Goal: Information Seeking & Learning: Find specific fact

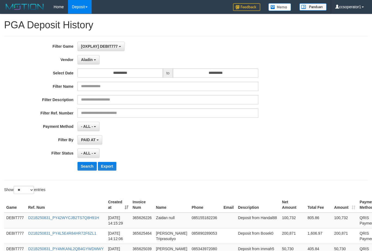
select select "****"
click at [114, 45] on span "[OXPLAY] DEBIT777" at bounding box center [99, 46] width 37 height 4
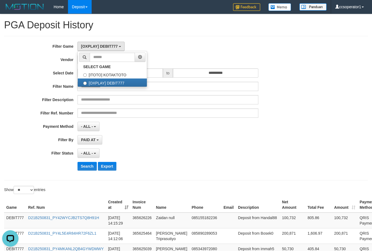
click at [174, 49] on div "[OXPLAY] DEBIT777 SELECT GAME [ITOTO] KOTAKTOTO [OXPLAY] DEBIT777" at bounding box center [168, 46] width 181 height 9
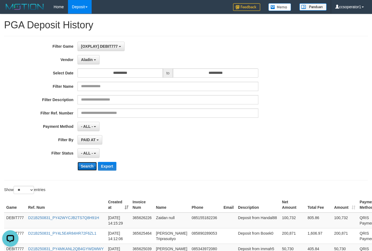
click at [89, 168] on button "Search" at bounding box center [87, 166] width 19 height 9
click at [89, 167] on button "Search" at bounding box center [87, 166] width 19 height 9
click at [88, 167] on button "Search" at bounding box center [87, 166] width 19 height 9
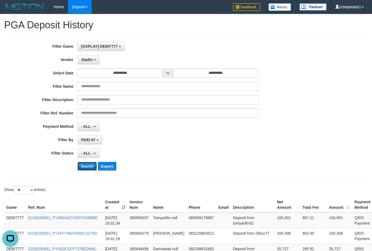
click at [88, 167] on button "Search" at bounding box center [87, 166] width 19 height 9
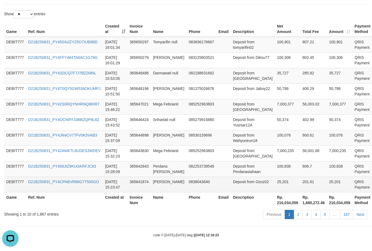
scroll to position [176, 0]
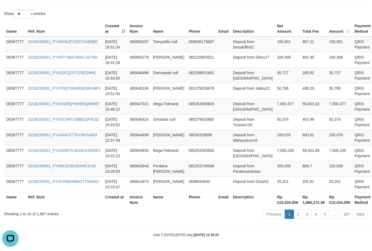
click at [275, 206] on th "Rp. 210,034,059" at bounding box center [288, 200] width 26 height 16
click at [275, 205] on th "Rp. 210,034,059" at bounding box center [288, 200] width 26 height 16
copy th "210,034,059"
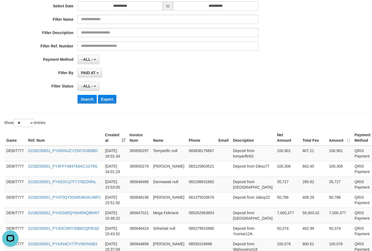
scroll to position [0, 0]
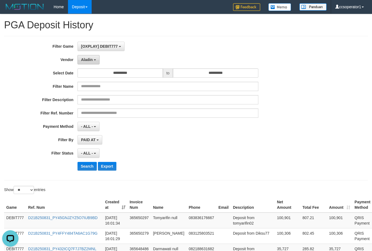
click at [92, 58] on span "Aladin" at bounding box center [87, 59] width 12 height 4
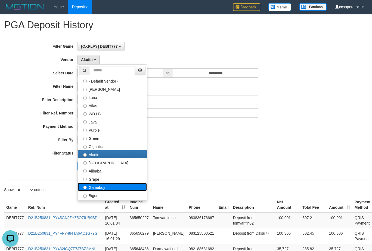
click at [115, 187] on label "Gameboy" at bounding box center [112, 187] width 69 height 8
select select "**********"
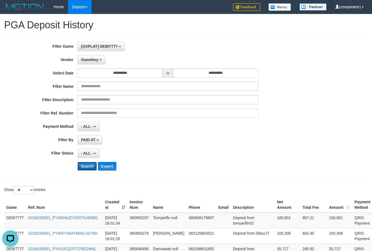
click at [88, 167] on button "Search" at bounding box center [87, 166] width 19 height 9
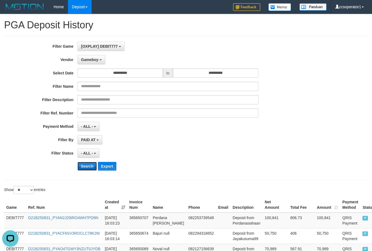
click at [86, 166] on button "Search" at bounding box center [87, 166] width 19 height 9
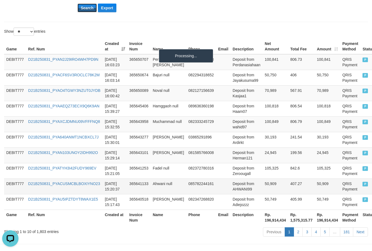
scroll to position [176, 0]
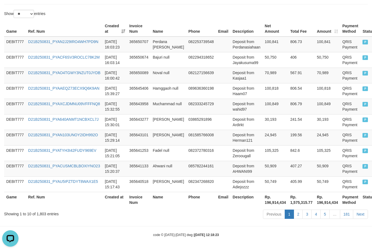
click at [268, 203] on th "Rp. 196,914,434" at bounding box center [276, 200] width 26 height 16
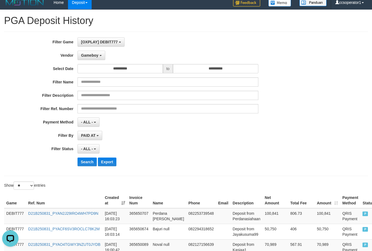
scroll to position [0, 0]
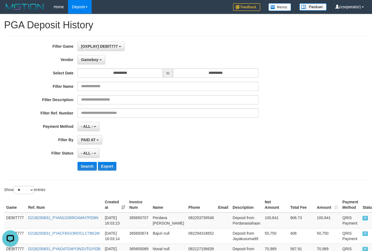
click at [297, 95] on div "Filter Description" at bounding box center [155, 99] width 310 height 9
drag, startPoint x: 115, startPoint y: 48, endPoint x: 113, endPoint y: 53, distance: 5.6
click at [115, 48] on span "[OXPLAY] DEBIT777" at bounding box center [99, 46] width 37 height 4
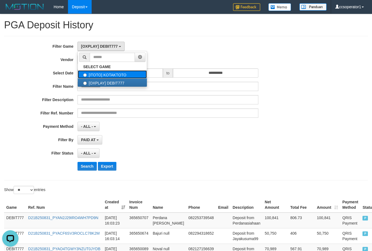
click at [130, 75] on label "[ITOTO] KOTAKTOTO" at bounding box center [112, 74] width 69 height 8
select select "****"
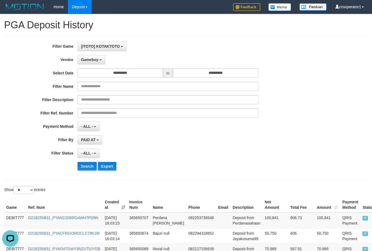
scroll to position [9, 0]
click at [30, 189] on select "** ** ** ***" at bounding box center [24, 190] width 20 height 8
select select "**"
click at [14, 186] on select "** ** ** ***" at bounding box center [24, 190] width 20 height 8
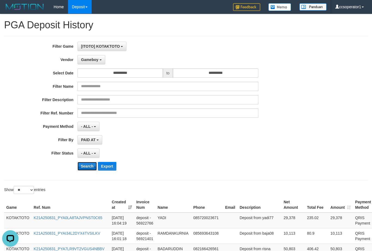
click at [88, 166] on button "Search" at bounding box center [87, 166] width 19 height 9
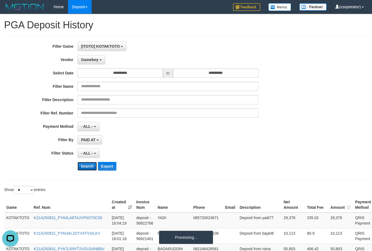
click at [88, 166] on button "Search" at bounding box center [87, 166] width 19 height 9
click at [88, 165] on button "Search" at bounding box center [87, 166] width 19 height 9
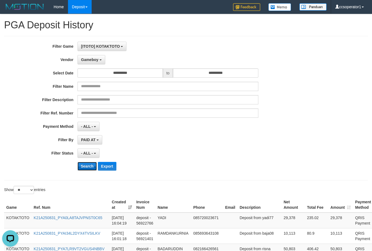
click at [88, 165] on button "Search" at bounding box center [87, 166] width 19 height 9
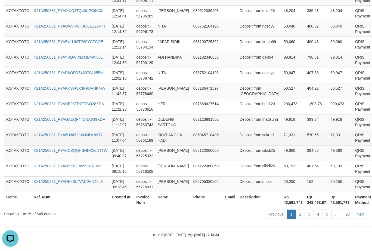
scroll to position [479, 0]
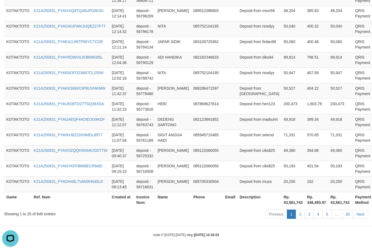
click at [282, 199] on th "Rp. 43,561,743" at bounding box center [293, 200] width 23 height 16
copy th "."
click at [282, 202] on th "Rp. 43,561,743" at bounding box center [293, 200] width 23 height 16
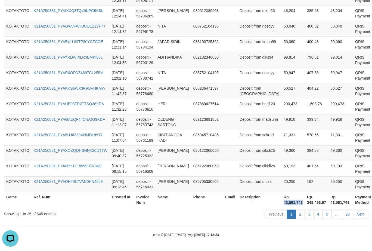
copy th "43,561,743"
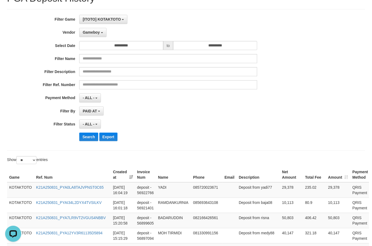
scroll to position [0, 0]
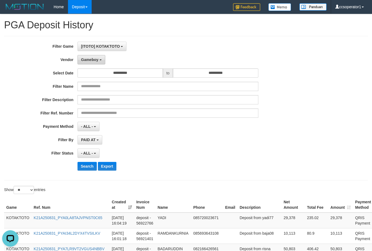
click at [99, 63] on button "Gameboy" at bounding box center [92, 59] width 28 height 9
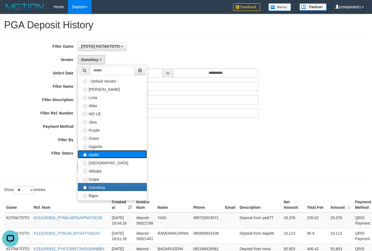
click at [114, 156] on label "Aladin" at bounding box center [112, 154] width 69 height 8
select select "**********"
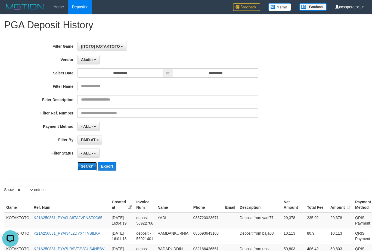
click at [87, 168] on button "Search" at bounding box center [87, 166] width 19 height 9
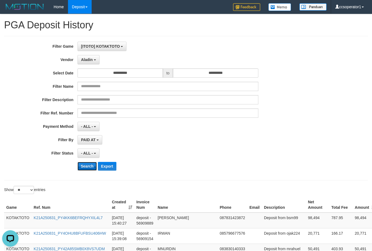
click at [87, 167] on button "Search" at bounding box center [87, 166] width 19 height 9
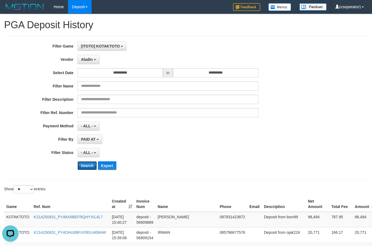
click at [87, 167] on button "Search" at bounding box center [87, 166] width 19 height 9
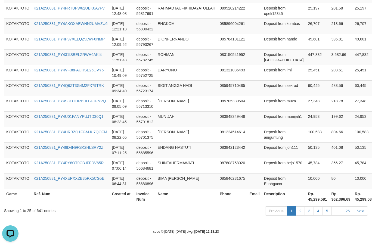
scroll to position [412, 0]
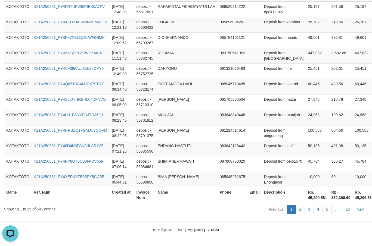
click at [306, 197] on th "Rp. 45,299,581" at bounding box center [317, 195] width 23 height 16
copy th "45,299,581"
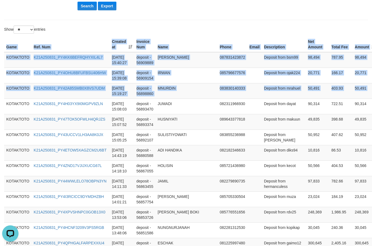
scroll to position [160, 26]
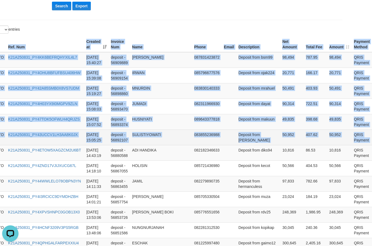
drag, startPoint x: 3, startPoint y: 46, endPoint x: 364, endPoint y: 134, distance: 371.2
click at [347, 134] on div "Game Ref. Num Created at Invoice Num Name Phone Email Description Net Amount To…" at bounding box center [160, 246] width 372 height 422
